Goal: Task Accomplishment & Management: Use online tool/utility

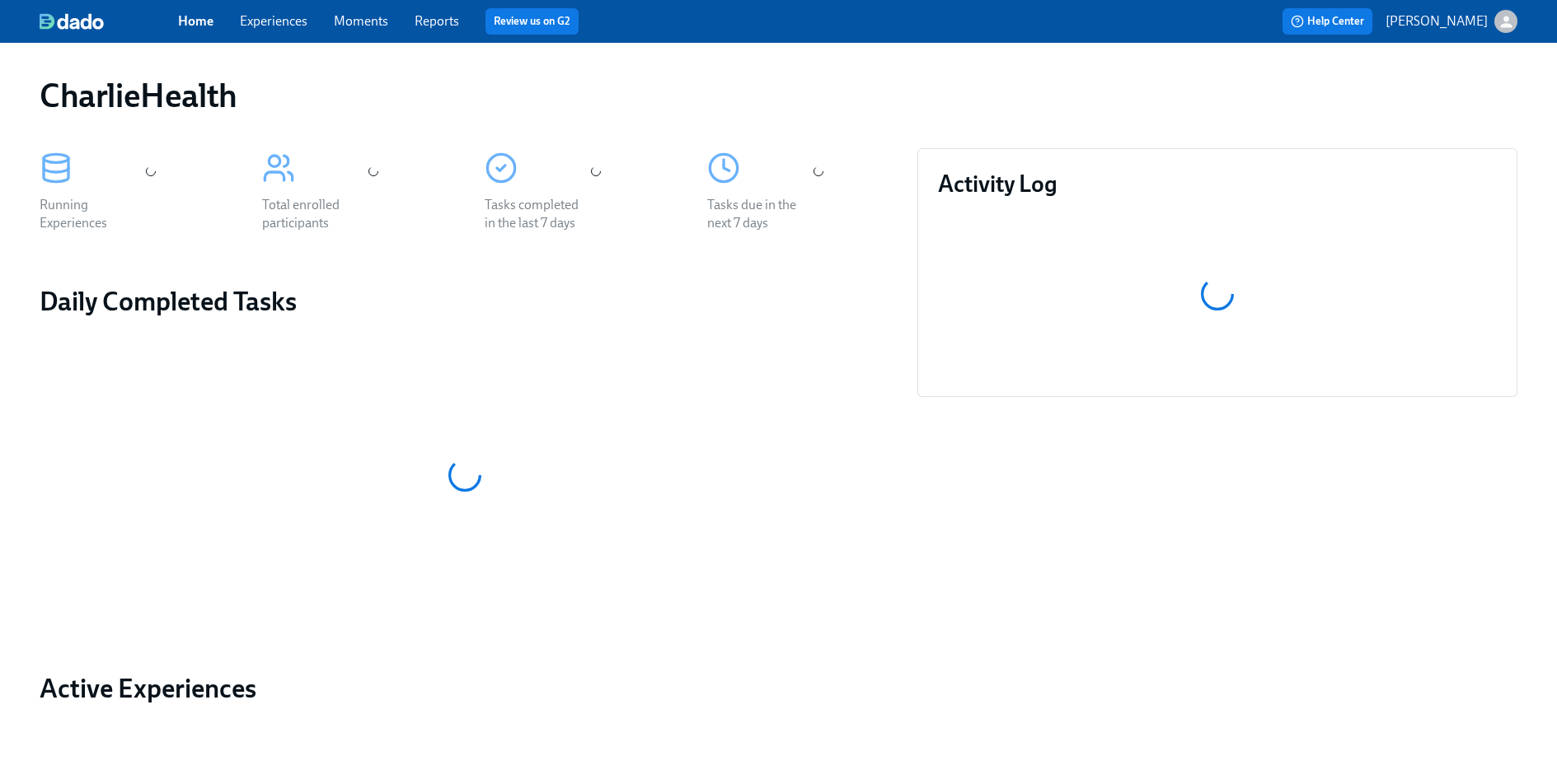
click at [306, 190] on div "Total enrolled participants" at bounding box center [353, 190] width 223 height 124
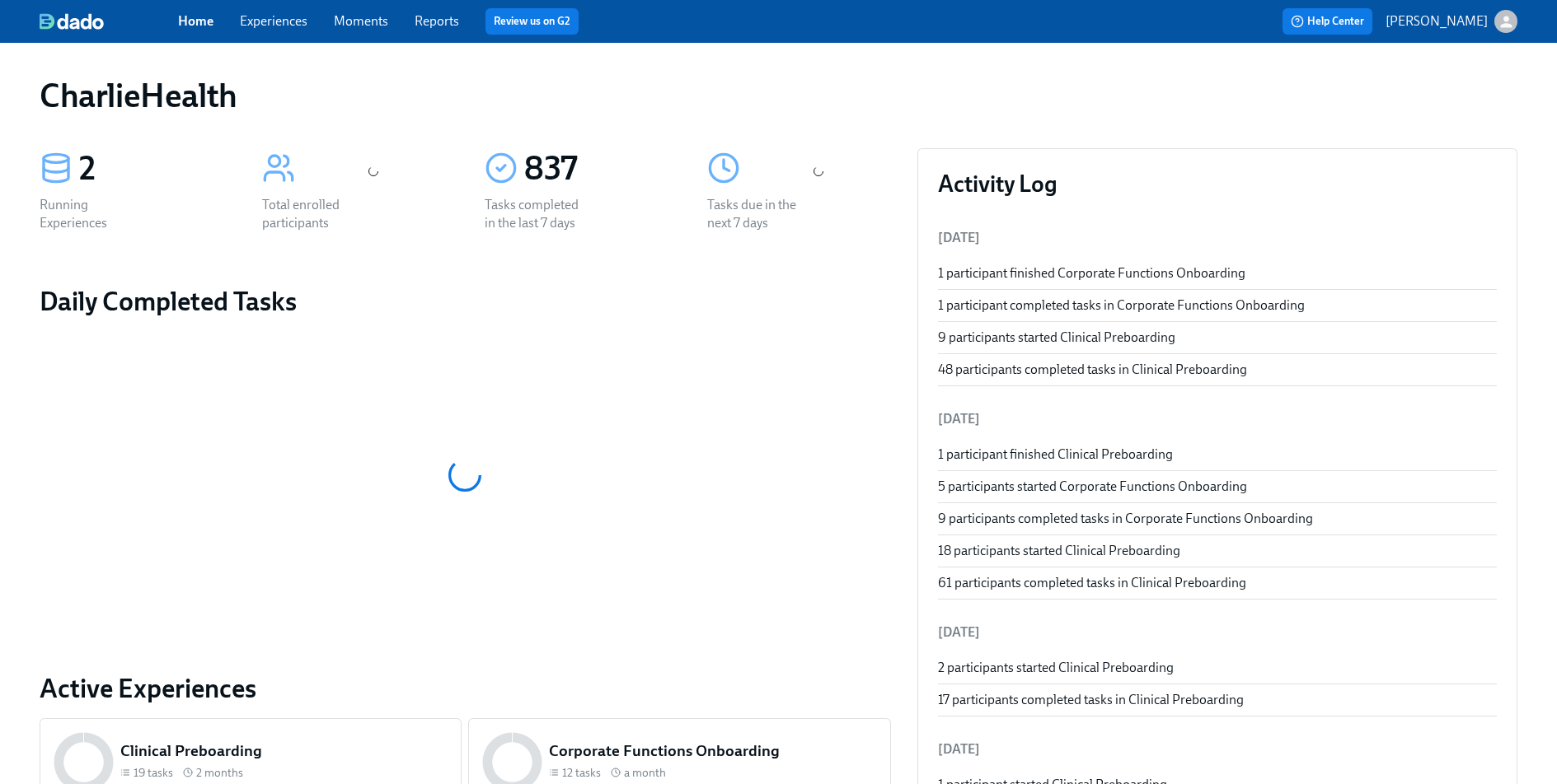
click at [289, 6] on div "Home Experiences Moments Reports Review us on G2 Help Center [PERSON_NAME]" at bounding box center [778, 21] width 1557 height 43
click at [283, 14] on link "Experiences" at bounding box center [273, 20] width 67 height 15
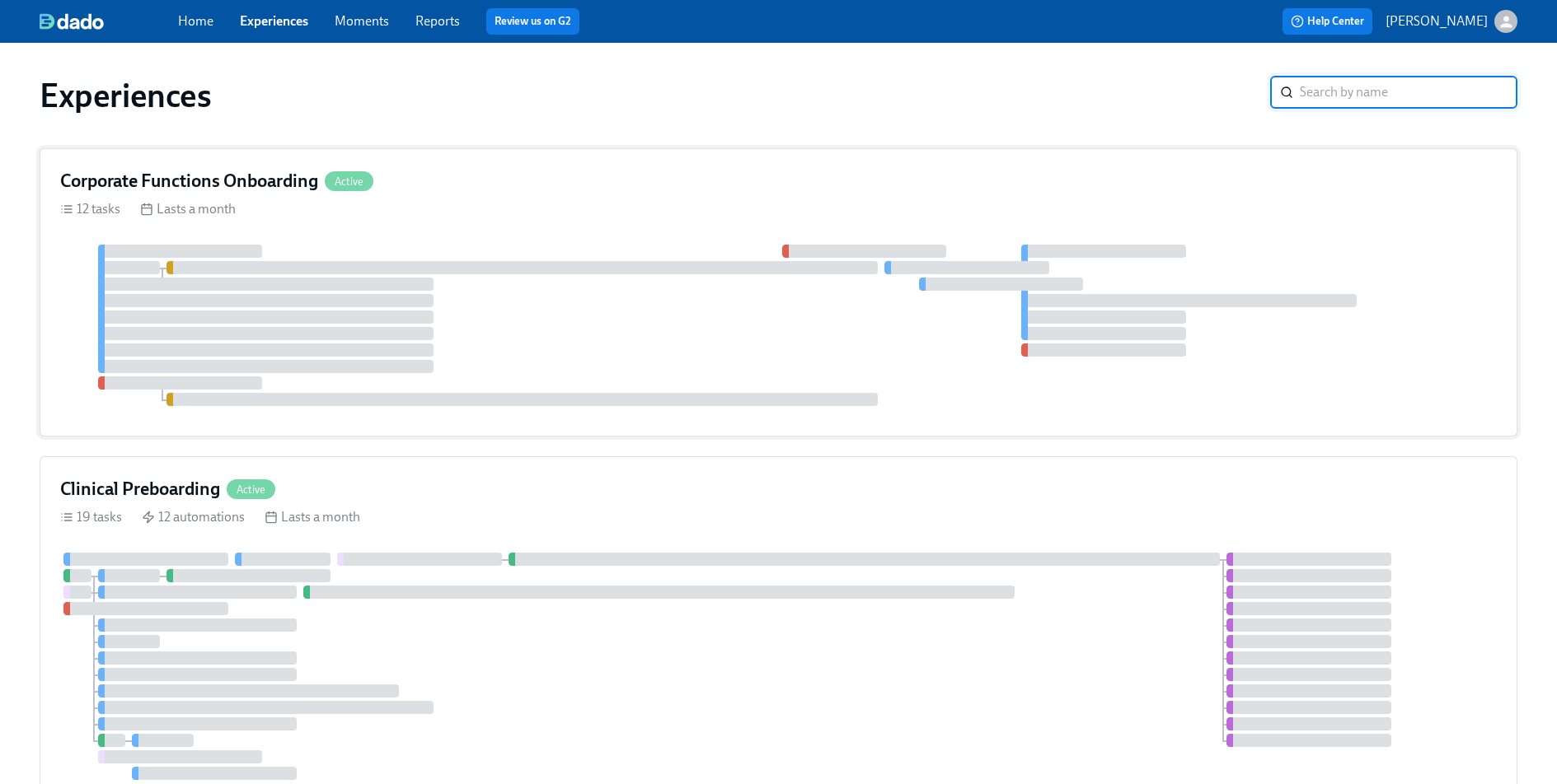
click at [1278, 200] on div "12 tasks Lasts a month" at bounding box center [778, 209] width 1437 height 18
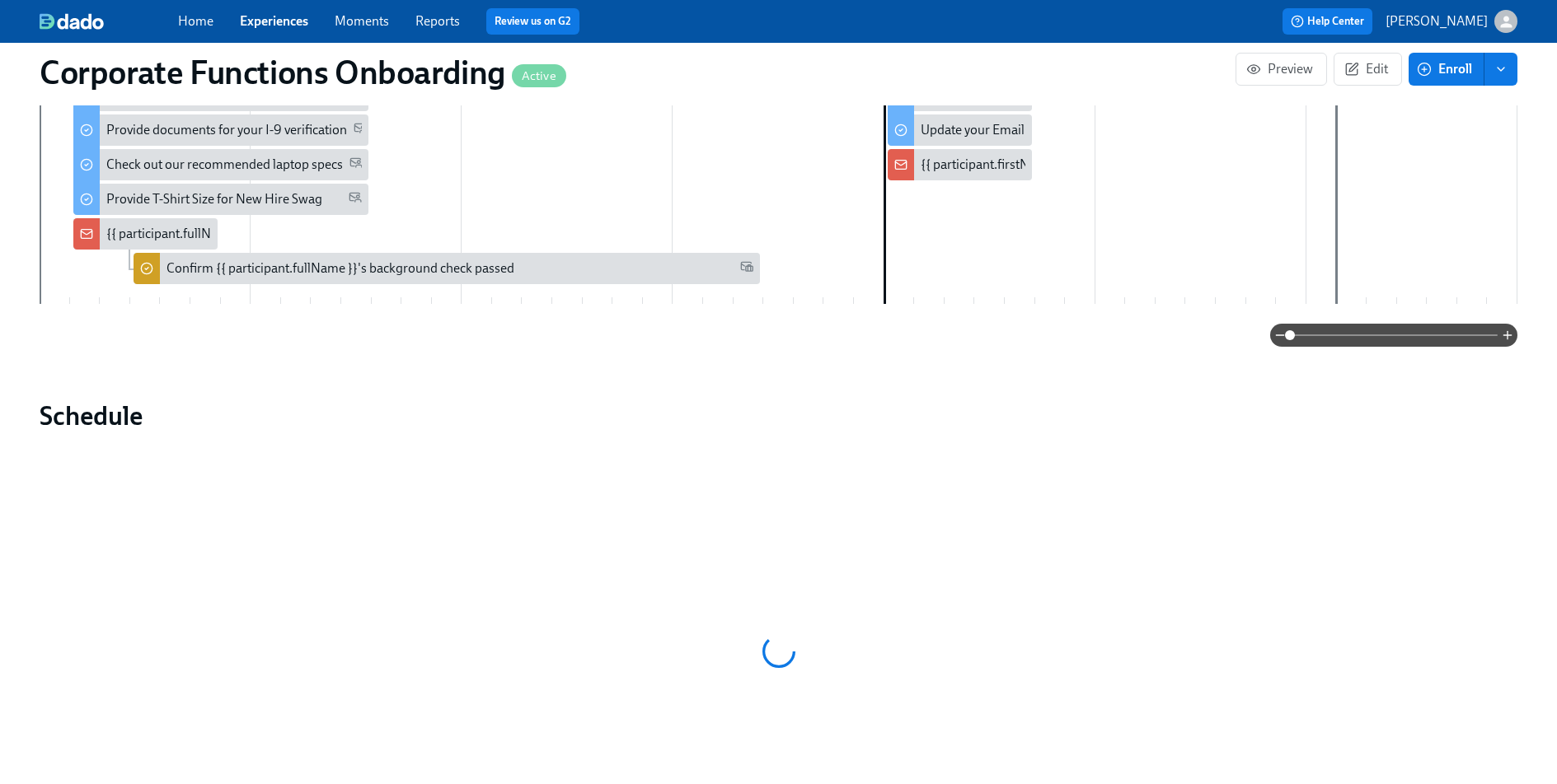
scroll to position [1060, 0]
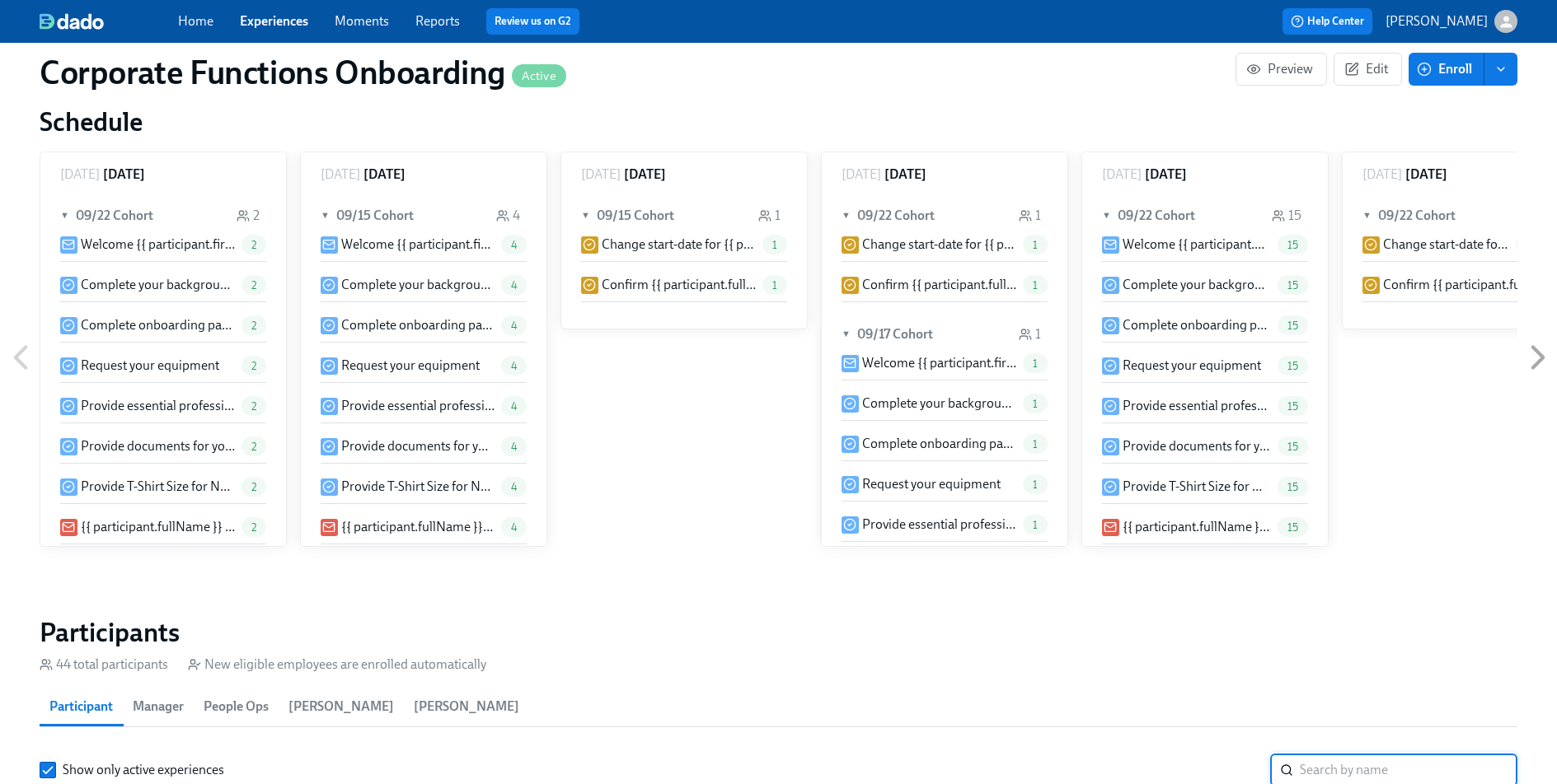
click at [1333, 754] on input "search" at bounding box center [1408, 770] width 218 height 33
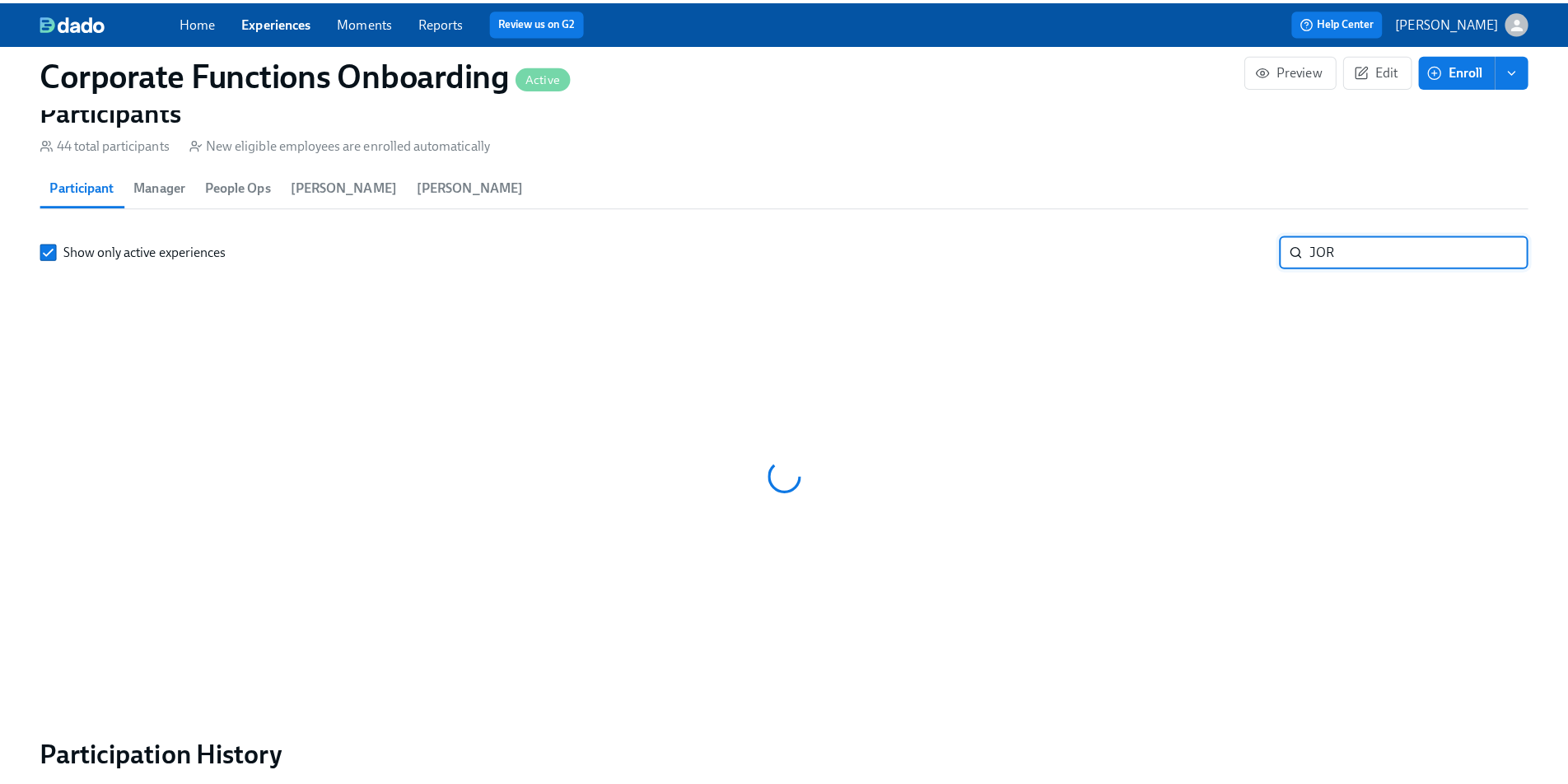
scroll to position [0, 6499]
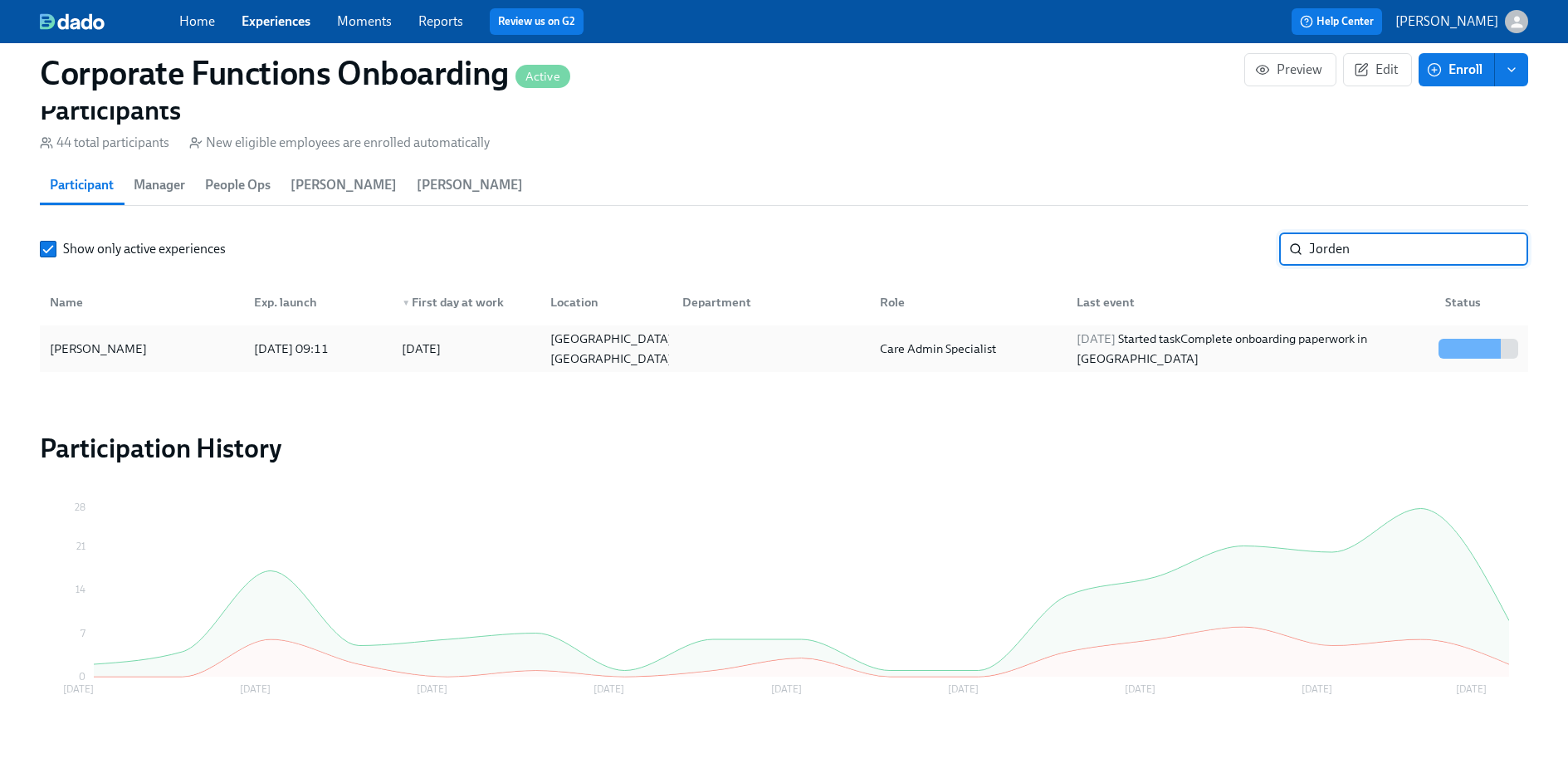
type input "Jorden"
click at [1432, 352] on div at bounding box center [1479, 348] width 93 height 20
